Goal: Download file/media

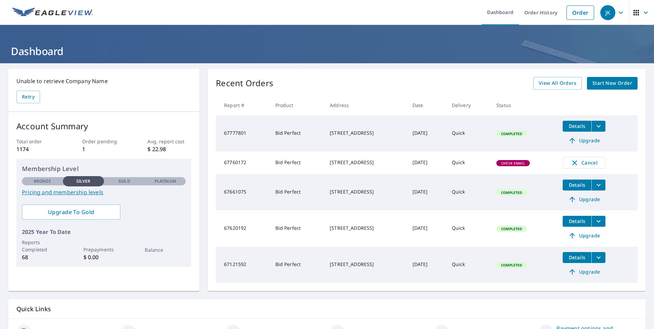
click at [526, 164] on span "Check Email" at bounding box center [513, 163] width 32 height 5
click at [596, 125] on icon "filesDropdownBtn-67777801" at bounding box center [599, 126] width 8 height 8
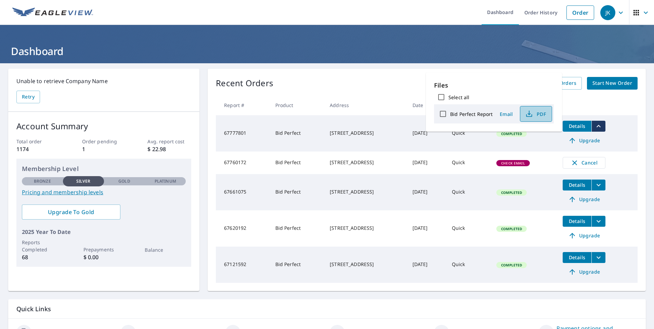
click at [536, 115] on span "PDF" at bounding box center [535, 114] width 22 height 8
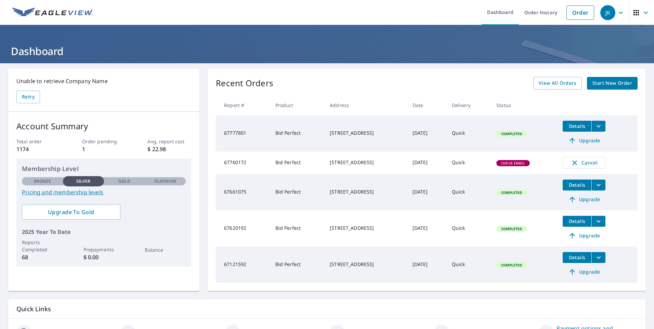
click at [515, 164] on span "Check Email" at bounding box center [513, 163] width 32 height 5
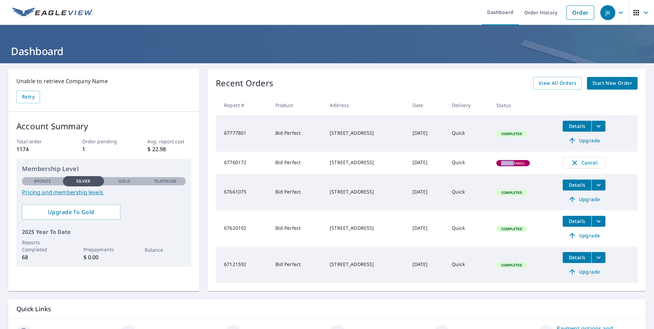
click at [515, 164] on span "Check Email" at bounding box center [513, 163] width 32 height 5
